Goal: Information Seeking & Learning: Learn about a topic

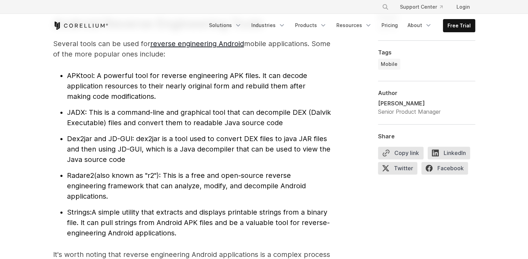
scroll to position [729, 0]
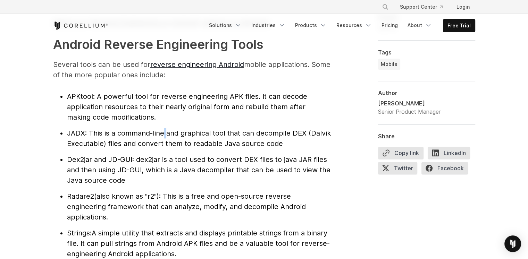
click at [171, 126] on ul "APKtool : A powerful tool for reverse engineering APK files. It can decode appl…" at bounding box center [192, 175] width 278 height 168
drag, startPoint x: 186, startPoint y: 131, endPoint x: 201, endPoint y: 131, distance: 14.6
click at [187, 131] on span ": This is a command-line and graphical tool that can decompile DEX (Dalvik Exec…" at bounding box center [199, 138] width 264 height 19
drag, startPoint x: 224, startPoint y: 131, endPoint x: 247, endPoint y: 131, distance: 23.9
click at [246, 131] on span ": This is a command-line and graphical tool that can decompile DEX (Dalvik Exec…" at bounding box center [199, 138] width 264 height 19
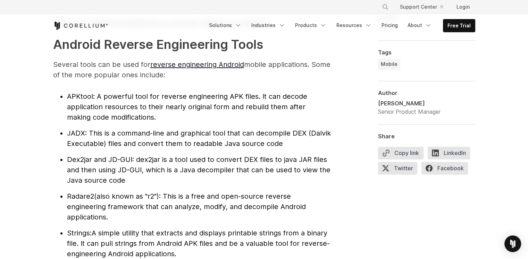
click at [261, 131] on span ": This is a command-line and graphical tool that can decompile DEX (Dalvik Exec…" at bounding box center [199, 138] width 264 height 19
drag, startPoint x: 255, startPoint y: 130, endPoint x: 274, endPoint y: 136, distance: 19.2
click at [271, 135] on span ": This is a command-line and graphical tool that can decompile DEX (Dalvik Exec…" at bounding box center [199, 138] width 264 height 19
click at [229, 126] on ul "APKtool : A powerful tool for reverse engineering APK files. It can decode appl…" at bounding box center [192, 175] width 278 height 168
drag, startPoint x: 199, startPoint y: 160, endPoint x: 229, endPoint y: 159, distance: 29.9
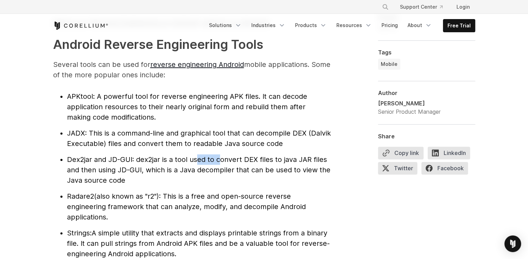
click at [224, 160] on span ": dex2jar is a tool used to convert DEX files to java JAR files and then using …" at bounding box center [198, 169] width 263 height 29
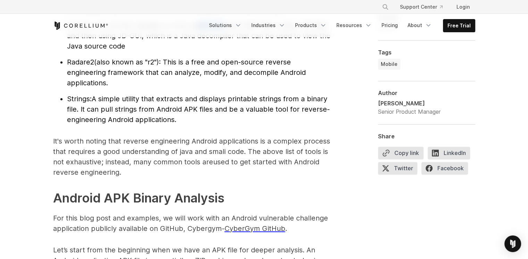
scroll to position [902, 0]
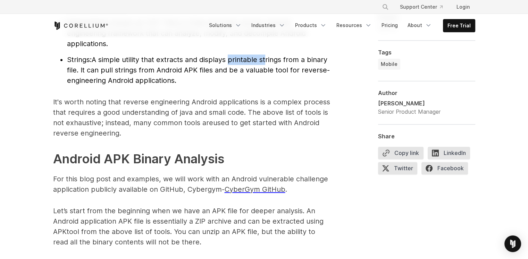
drag, startPoint x: 234, startPoint y: 56, endPoint x: 277, endPoint y: 58, distance: 42.4
click at [272, 58] on span "A simple utility that extracts and displays printable strings from a binary fil…" at bounding box center [198, 70] width 263 height 29
click at [293, 59] on span "A simple utility that extracts and displays printable strings from a binary fil…" at bounding box center [198, 70] width 263 height 29
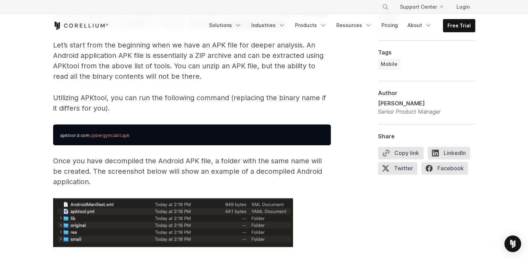
scroll to position [1076, 0]
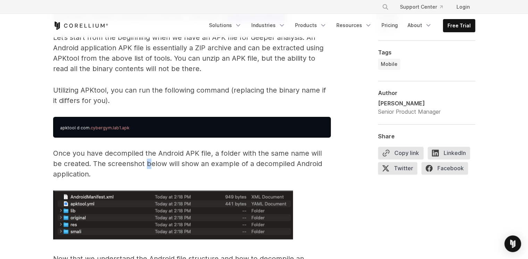
drag, startPoint x: 139, startPoint y: 162, endPoint x: 156, endPoint y: 163, distance: 17.4
click at [152, 163] on p "Once you have decompiled the Android APK file, a folder with the same name will…" at bounding box center [192, 163] width 278 height 31
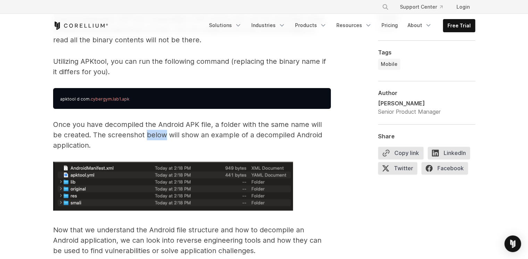
scroll to position [1145, 0]
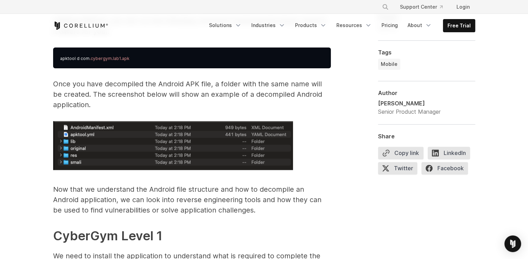
click at [111, 188] on p "Now that we understand the Android file structure and how to decompile an Andro…" at bounding box center [192, 199] width 278 height 31
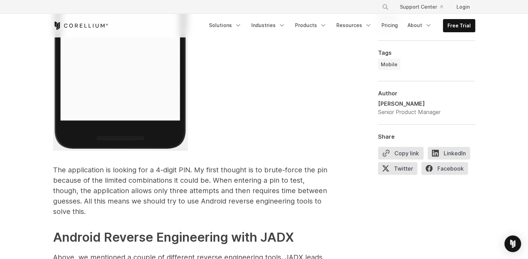
scroll to position [1597, 0]
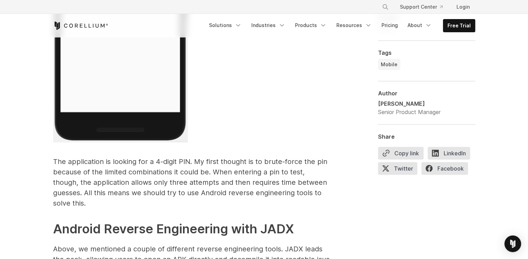
click at [217, 177] on p "The application is looking for a 4-digit PIN. My first thought is to brute-forc…" at bounding box center [192, 183] width 278 height 52
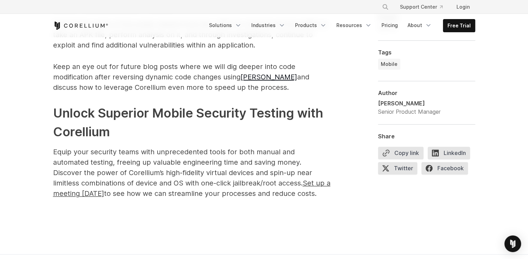
scroll to position [3610, 0]
